Goal: Navigation & Orientation: Find specific page/section

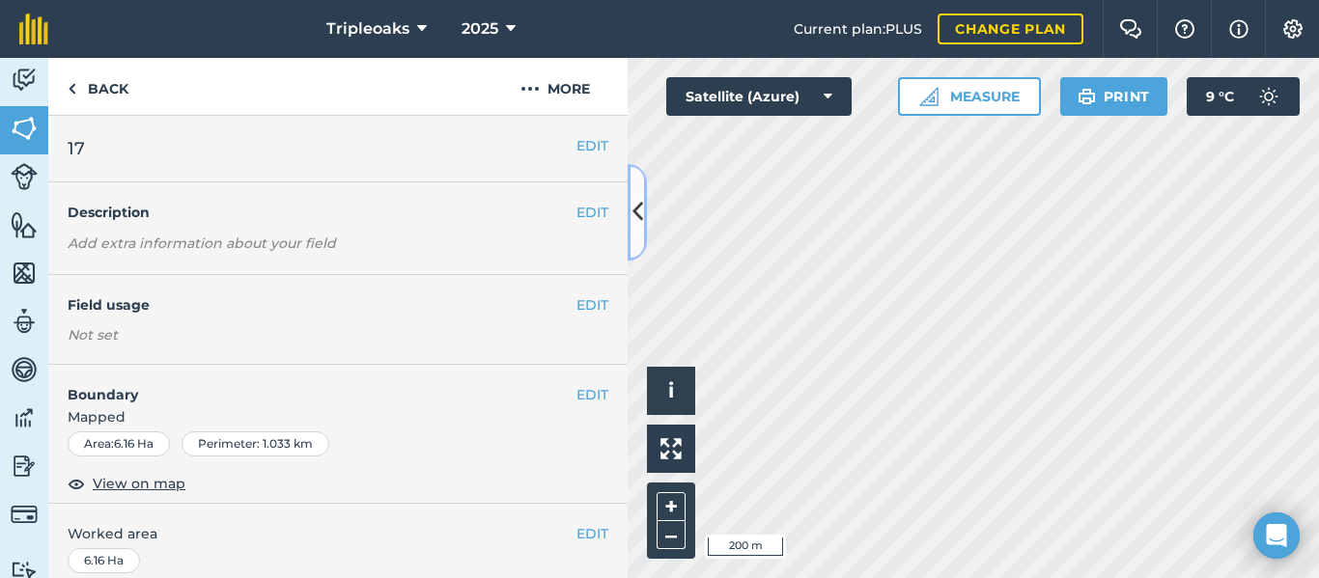
click at [632, 220] on icon at bounding box center [637, 212] width 11 height 34
